Goal: Information Seeking & Learning: Find specific fact

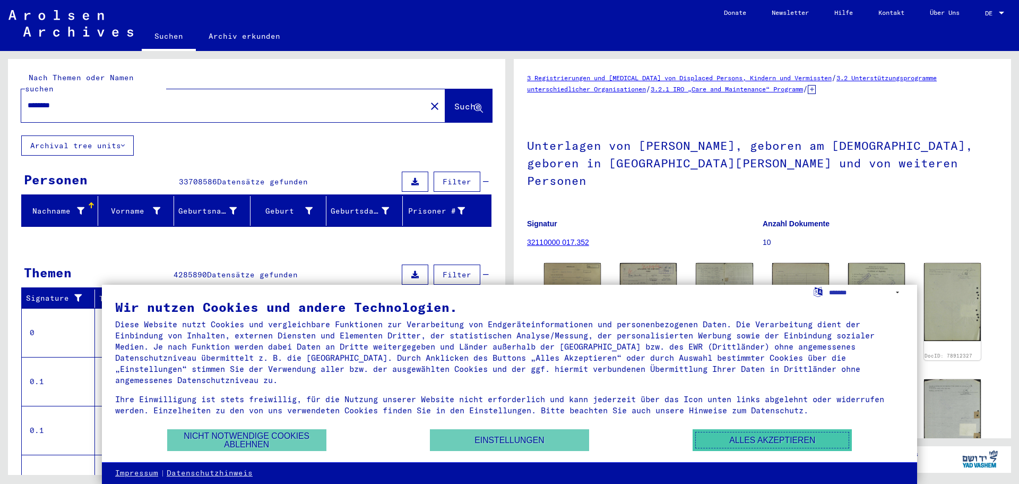
click at [769, 447] on button "Alles akzeptieren" at bounding box center [772, 440] width 159 height 22
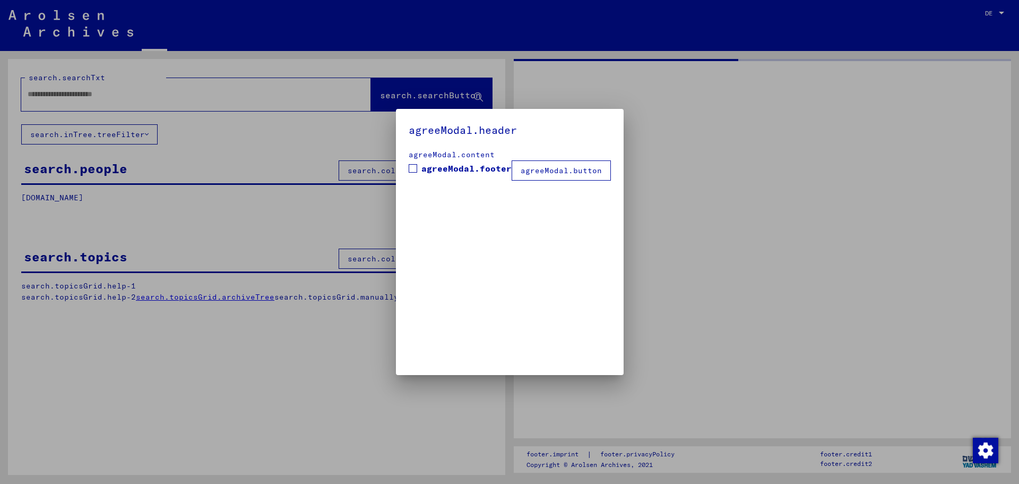
type input "********"
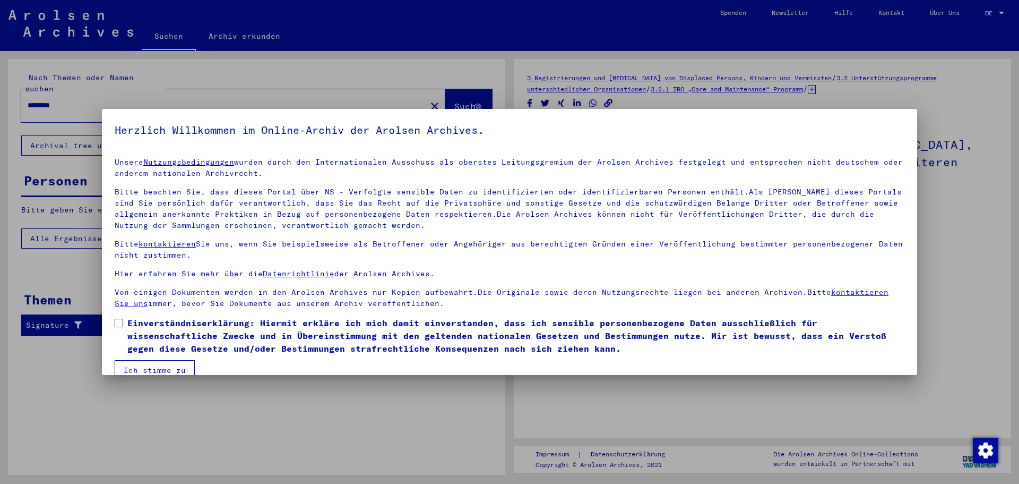
drag, startPoint x: 120, startPoint y: 323, endPoint x: 126, endPoint y: 323, distance: 6.4
click at [120, 323] on span at bounding box center [119, 323] width 8 height 8
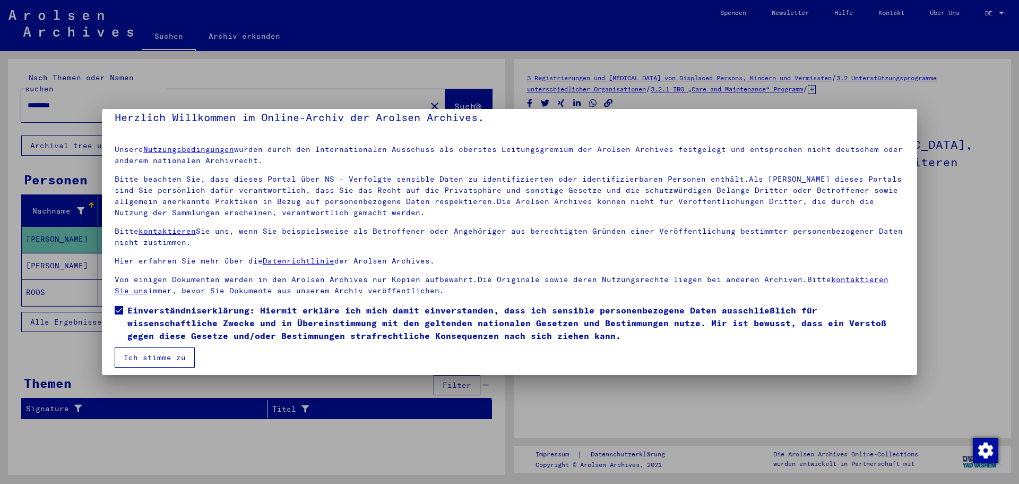
scroll to position [18, 0]
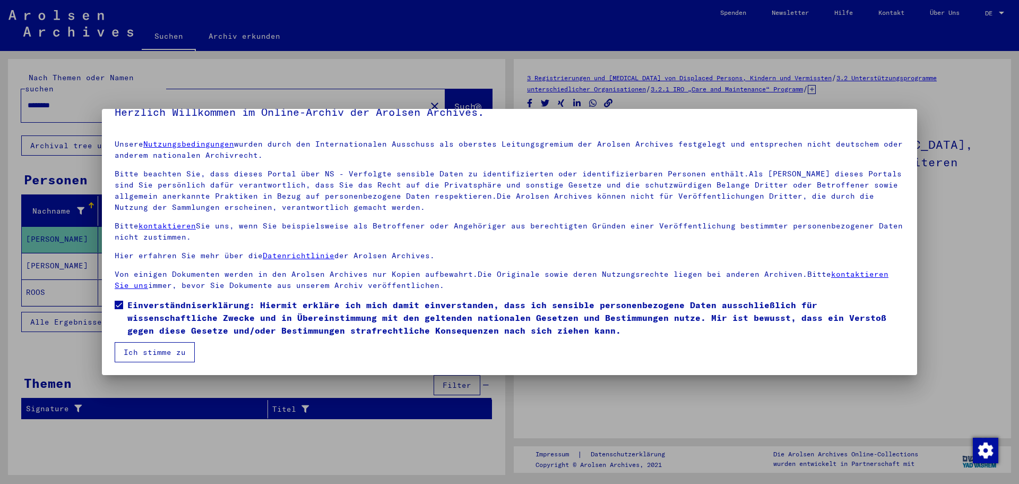
click at [166, 349] on button "Ich stimme zu" at bounding box center [155, 352] width 80 height 20
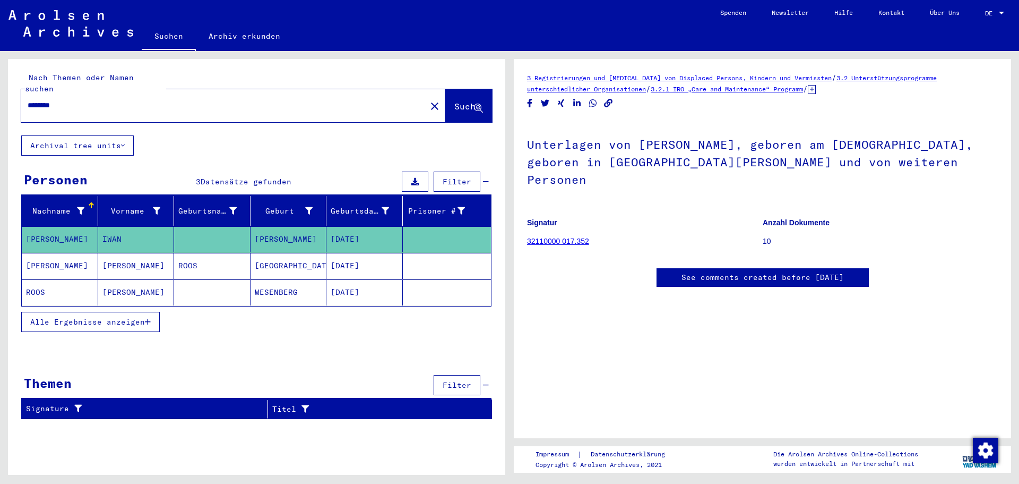
click at [989, 14] on span "DE" at bounding box center [991, 13] width 12 height 7
click at [974, 18] on span "English" at bounding box center [975, 19] width 26 height 8
